Goal: Find contact information: Find contact information

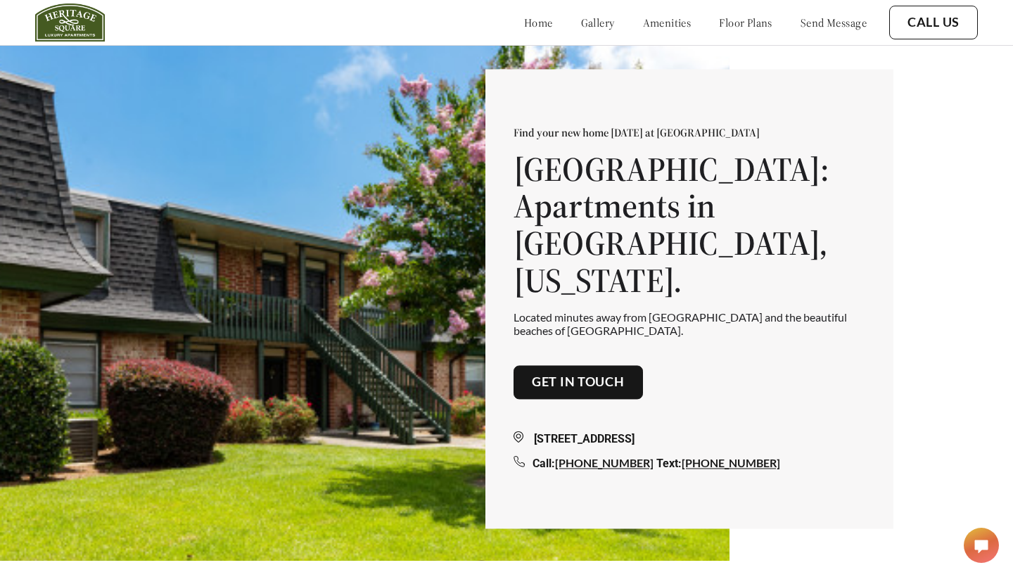
scroll to position [19, 0]
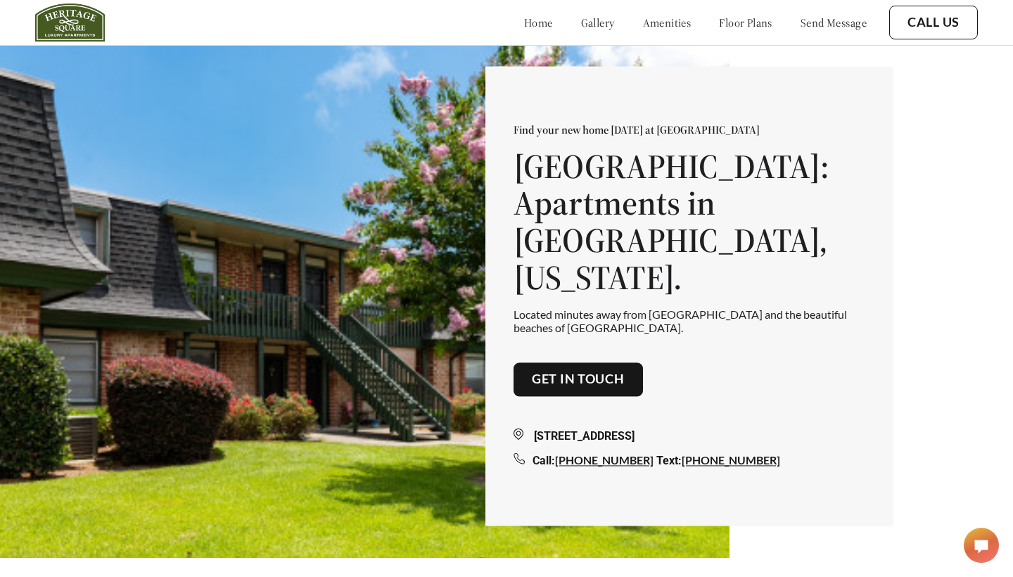
click at [737, 28] on link "floor plans" at bounding box center [745, 22] width 53 height 14
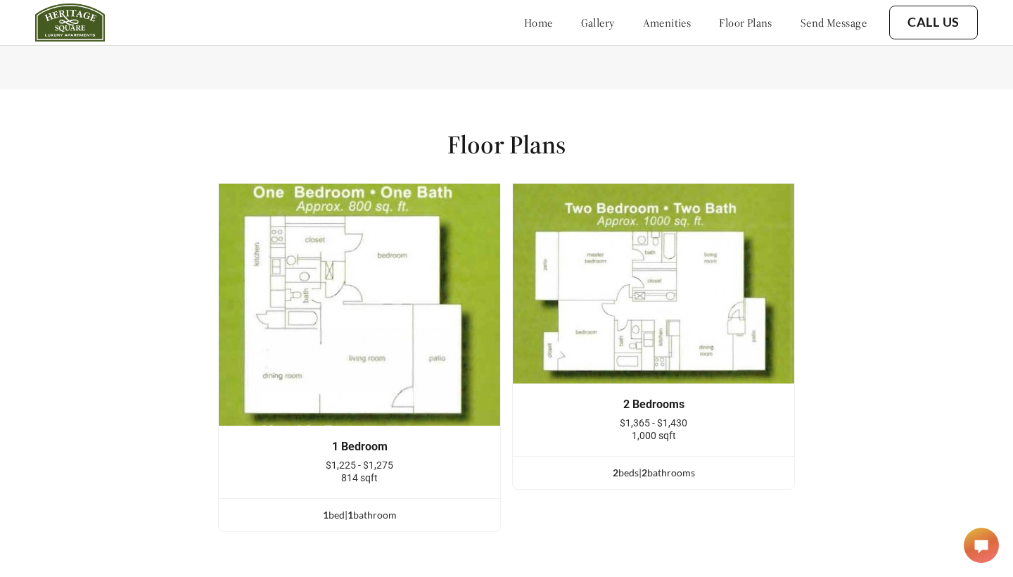
scroll to position [1853, 0]
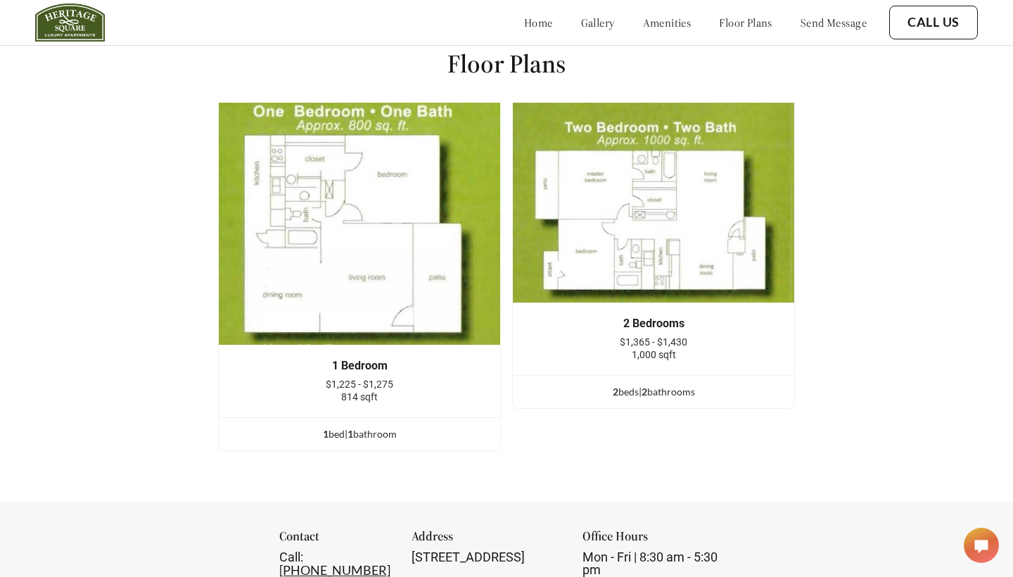
click at [357, 295] on img at bounding box center [359, 223] width 283 height 243
click at [345, 427] on div "1 bed | 1 bathroom" at bounding box center [359, 433] width 281 height 15
click at [349, 435] on span "1" at bounding box center [351, 434] width 6 height 12
click at [329, 438] on div "1 bed | 1 bathroom" at bounding box center [359, 433] width 281 height 15
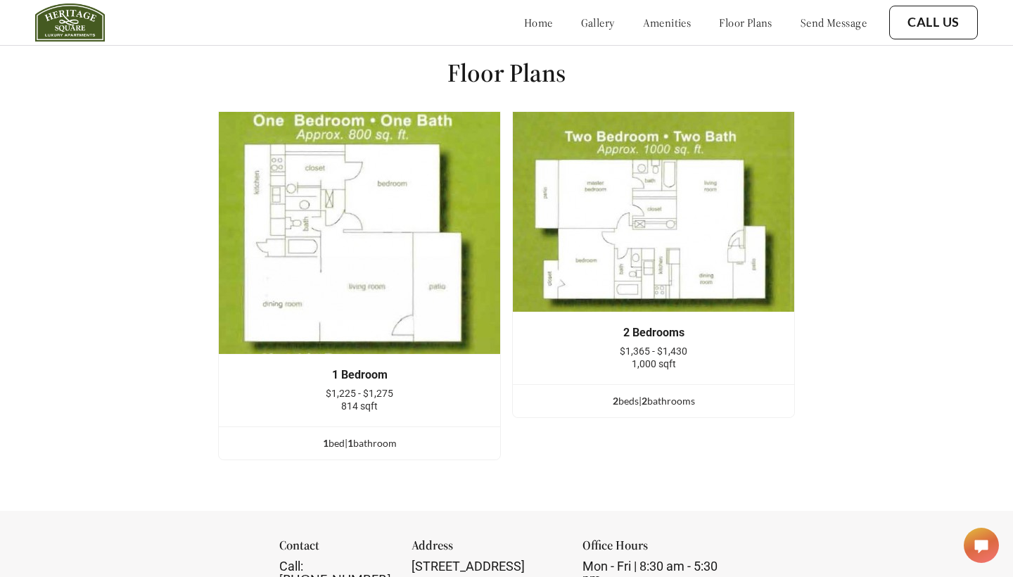
scroll to position [1843, 0]
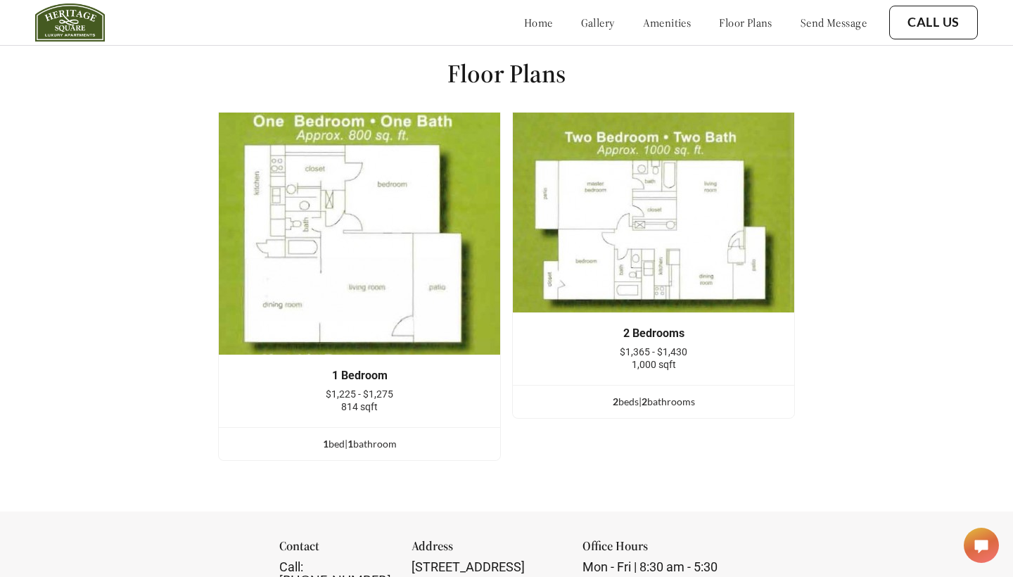
click at [738, 19] on link "floor plans" at bounding box center [745, 22] width 53 height 14
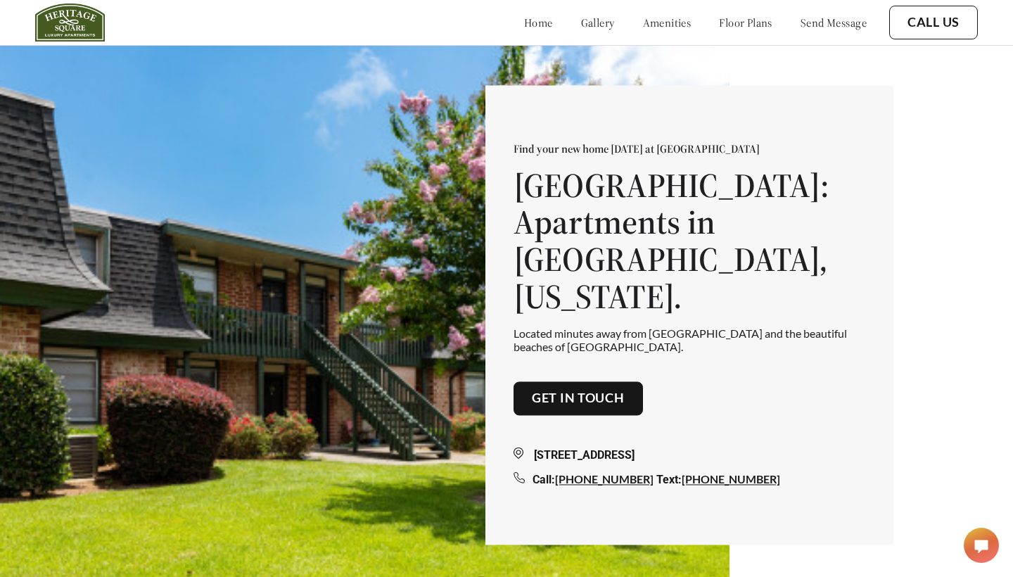
scroll to position [0, 0]
click at [524, 20] on link "home" at bounding box center [538, 22] width 29 height 14
click at [810, 23] on link "send message" at bounding box center [834, 22] width 66 height 14
click at [686, 472] on link "[PHONE_NUMBER]" at bounding box center [731, 478] width 99 height 13
click at [589, 286] on h1 "[GEOGRAPHIC_DATA]: Apartments in [GEOGRAPHIC_DATA], [US_STATE]." at bounding box center [690, 241] width 352 height 148
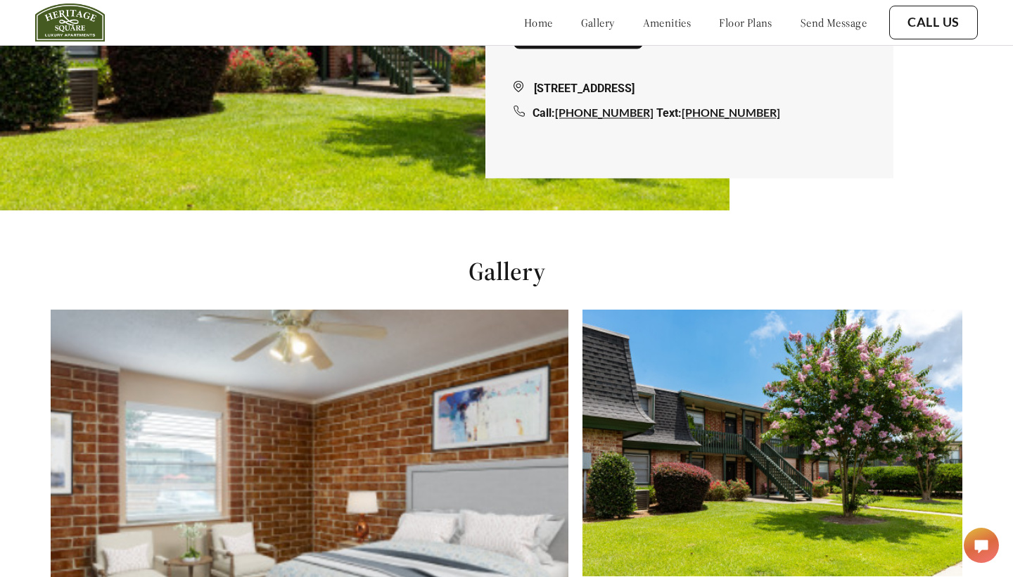
scroll to position [42, 0]
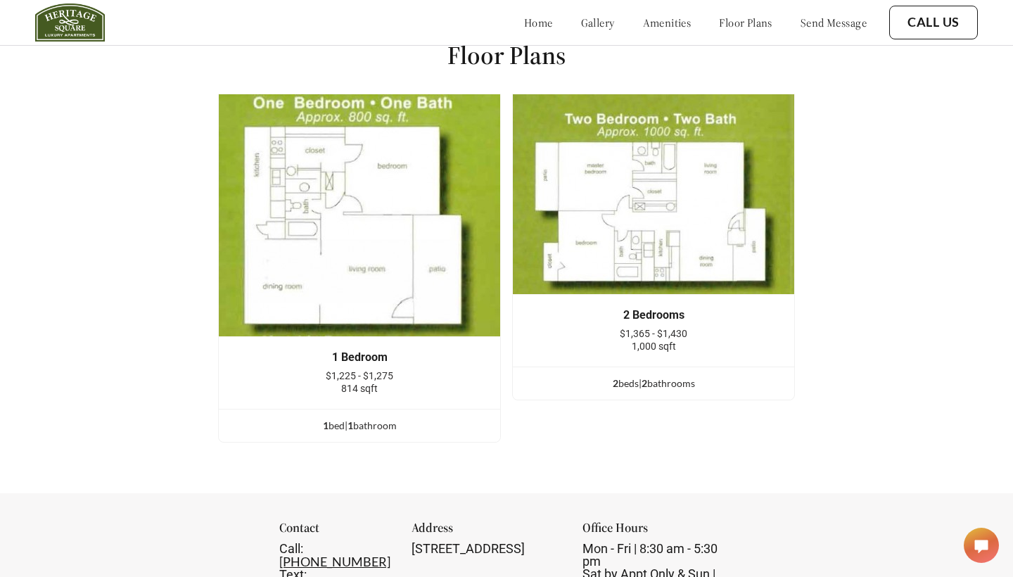
scroll to position [19, 0]
